Goal: Transaction & Acquisition: Obtain resource

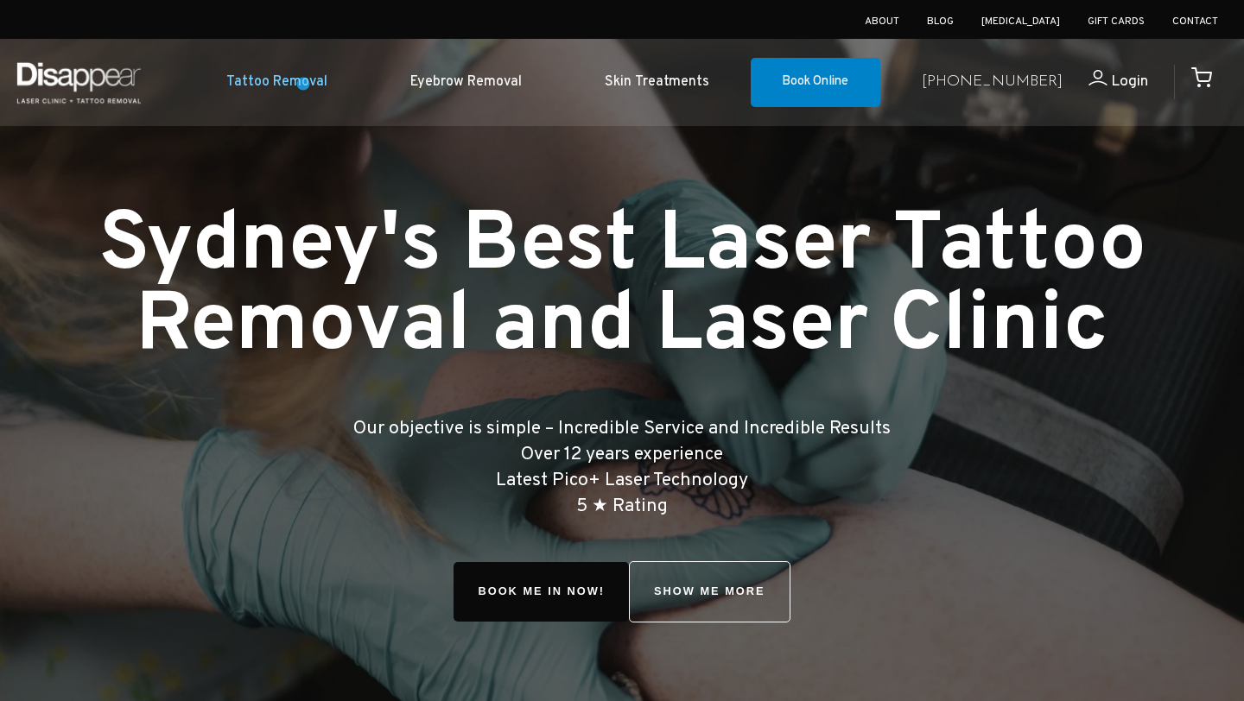
click at [302, 82] on link "Tattoo Removal" at bounding box center [277, 82] width 184 height 53
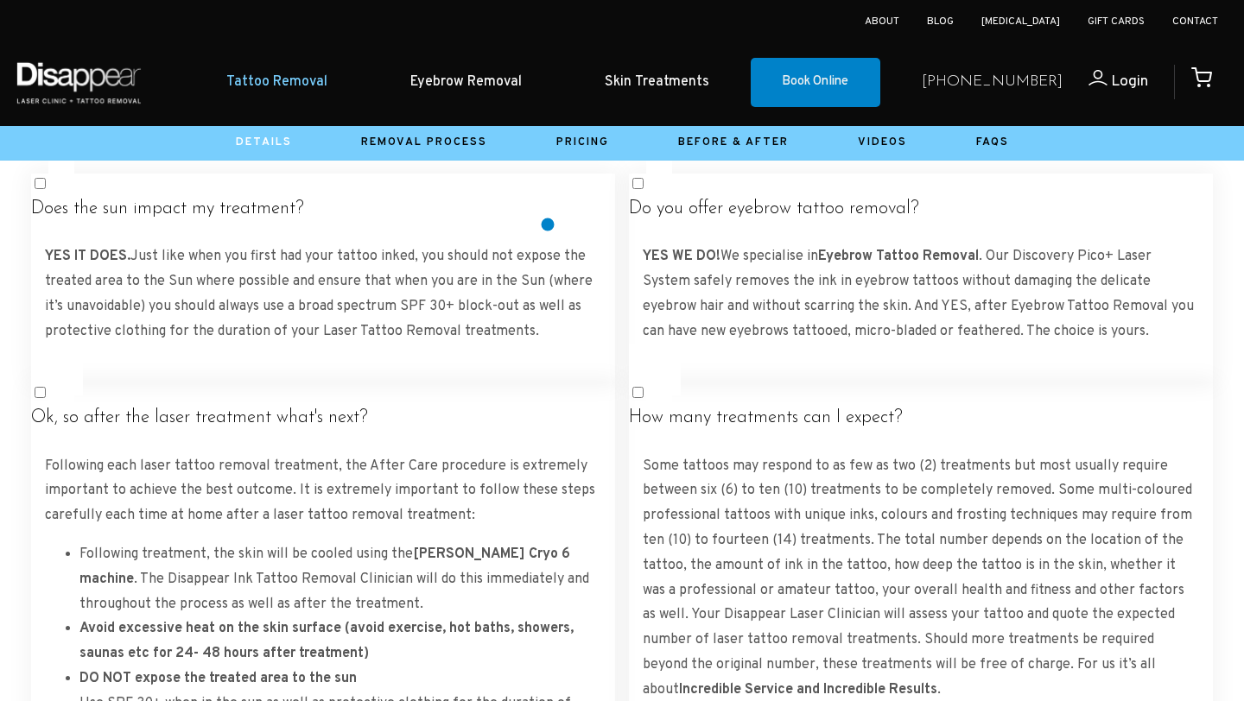
scroll to position [3052, 0]
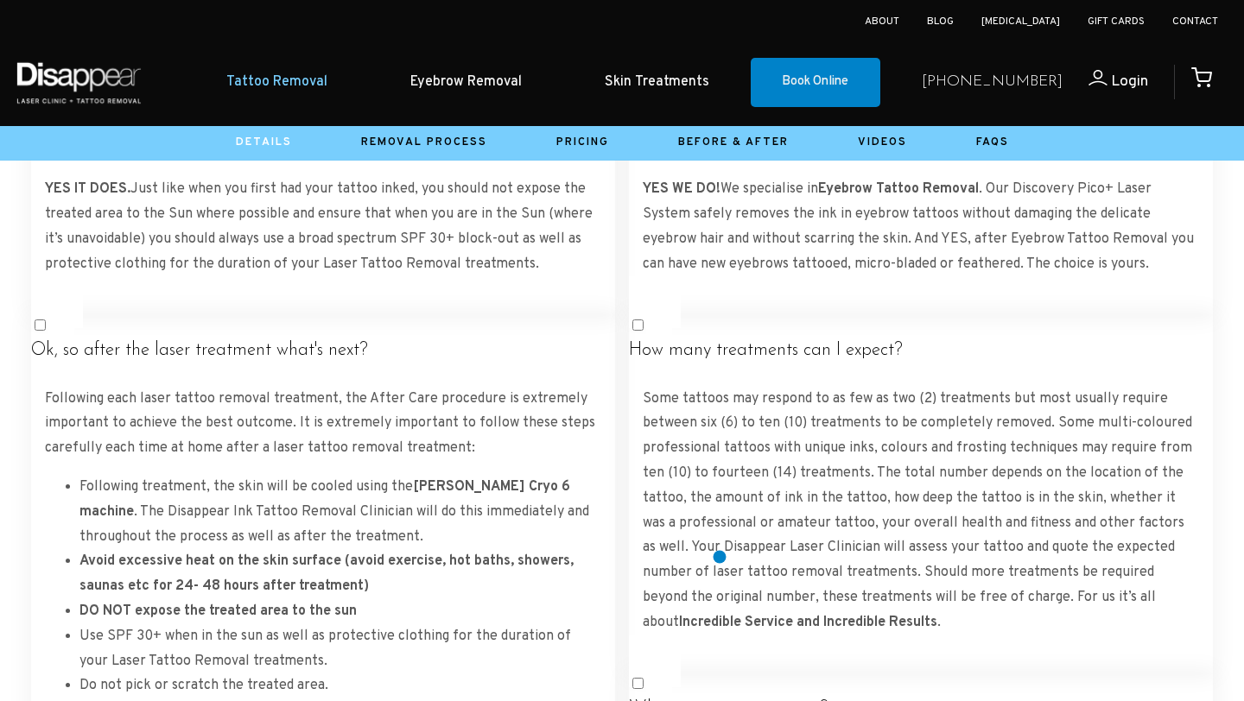
scroll to position [3117, 0]
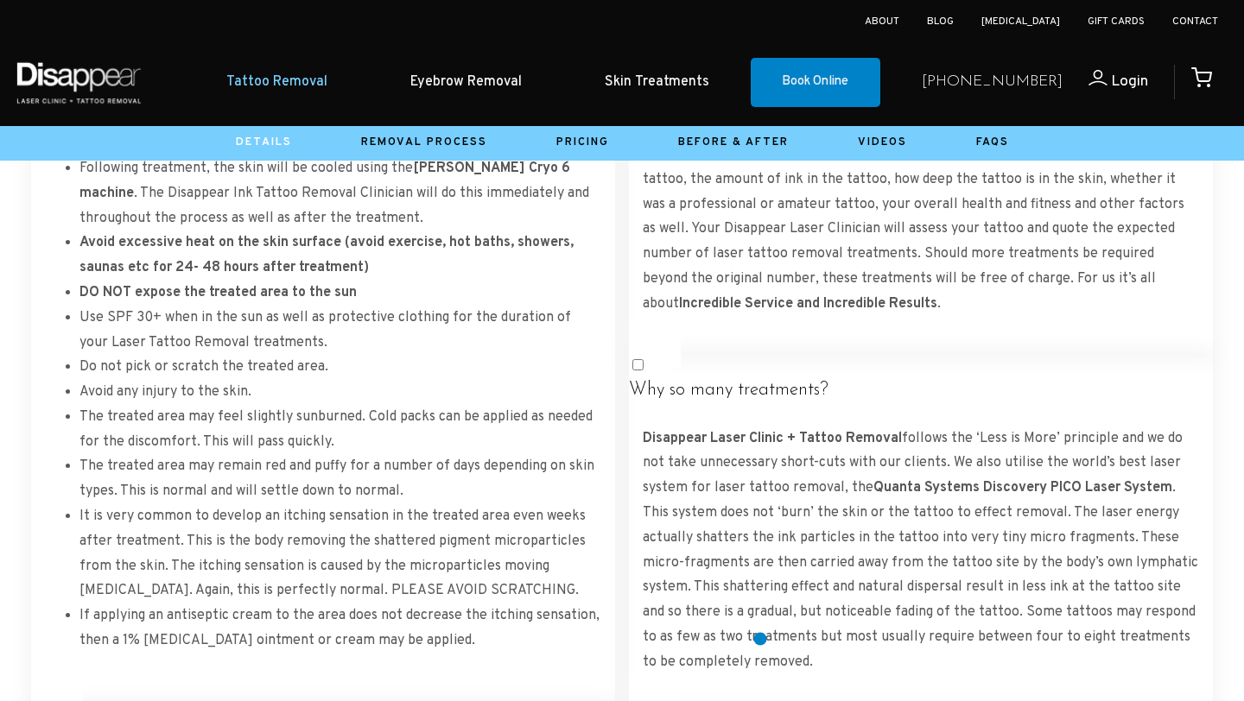
scroll to position [3436, 0]
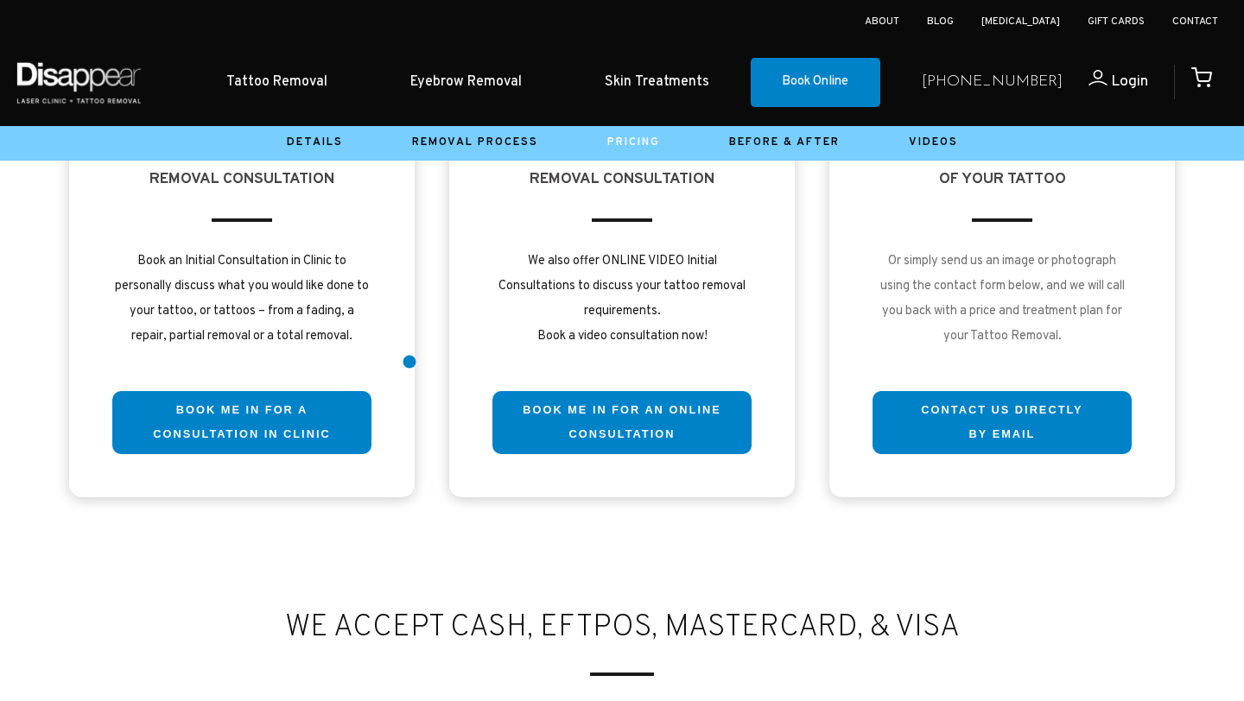
scroll to position [3646, 0]
